Goal: Transaction & Acquisition: Purchase product/service

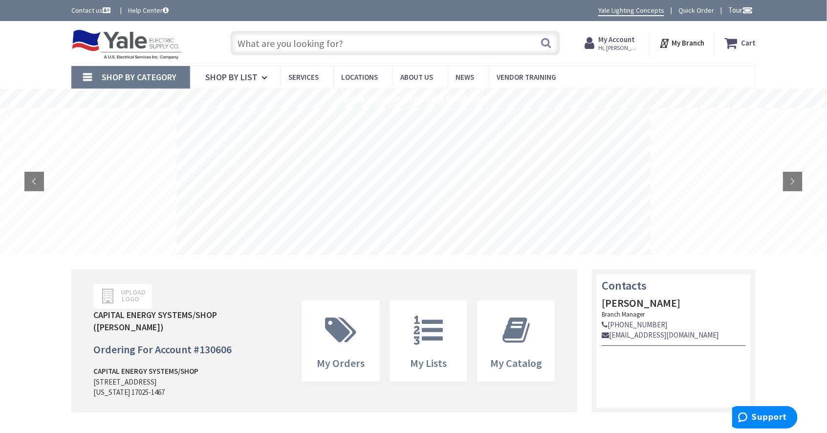
click at [287, 43] on input "text" at bounding box center [395, 43] width 330 height 24
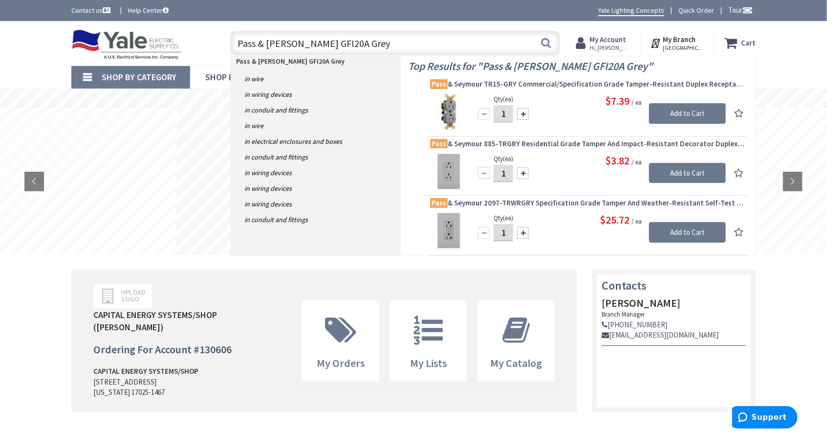
drag, startPoint x: 305, startPoint y: 40, endPoint x: 330, endPoint y: 45, distance: 25.9
click at [330, 45] on input "Pass & [PERSON_NAME] GFI20A Grey" at bounding box center [395, 43] width 330 height 24
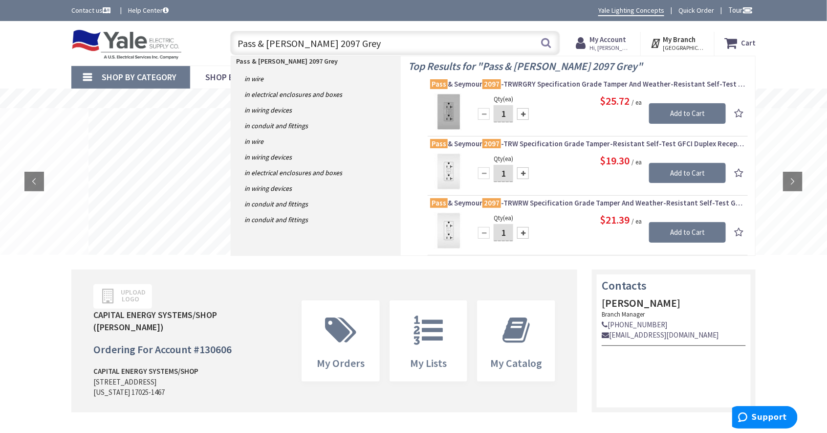
type input "Pass & [PERSON_NAME] 2097 Grey"
click at [457, 113] on img at bounding box center [448, 111] width 37 height 37
